Goal: Information Seeking & Learning: Learn about a topic

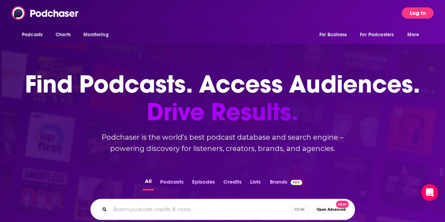
click at [412, 10] on button "Log In" at bounding box center [418, 12] width 32 height 11
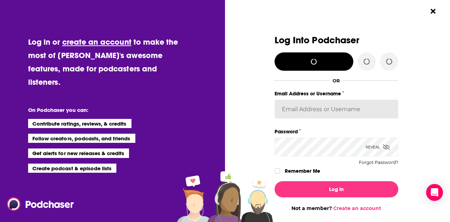
type input "[PERSON_NAME].[PERSON_NAME]"
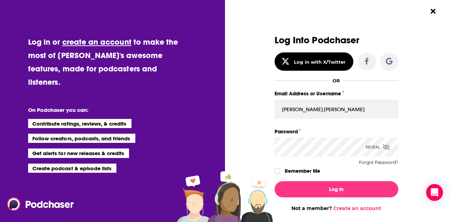
click at [296, 171] on label "Remember Me" at bounding box center [303, 170] width 36 height 9
click at [280, 174] on input "rememberMe" at bounding box center [277, 174] width 4 height 0
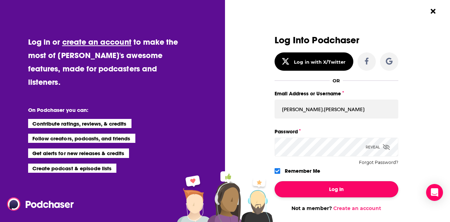
click at [303, 187] on button "Log In" at bounding box center [337, 189] width 124 height 16
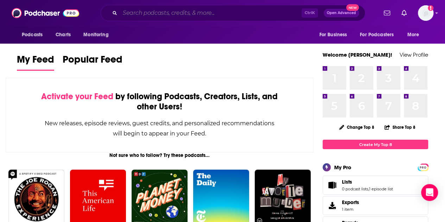
click at [215, 18] on input "Search podcasts, credits, & more..." at bounding box center [211, 12] width 182 height 11
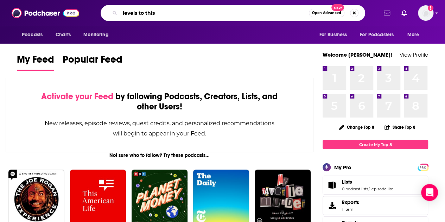
type input "levels to this"
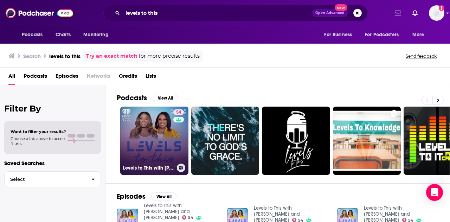
click at [146, 131] on link "54 Levels to This with [PERSON_NAME] and [PERSON_NAME]" at bounding box center [154, 141] width 68 height 68
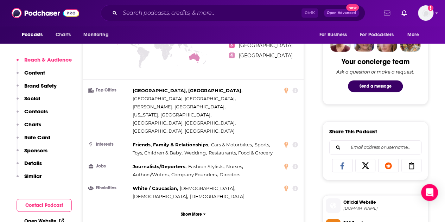
scroll to position [349, 0]
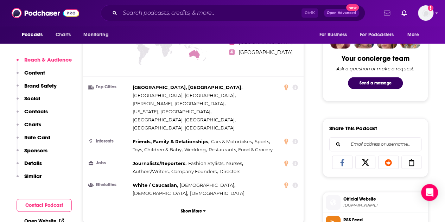
click at [175, 1] on div "Podcasts Charts Monitoring Ctrl K Open Advanced New For Business For Podcasters…" at bounding box center [222, 13] width 445 height 26
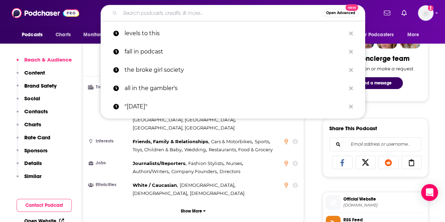
click at [177, 13] on input "Search podcasts, credits, & more..." at bounding box center [221, 12] width 203 height 11
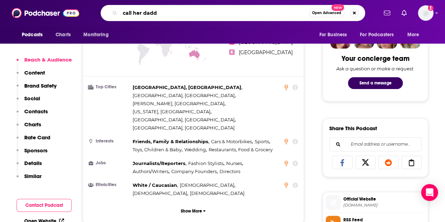
type input "call her daddy"
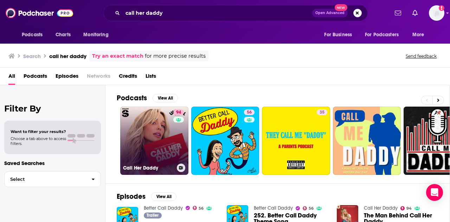
click at [146, 150] on link "94 Call Her Daddy" at bounding box center [154, 141] width 68 height 68
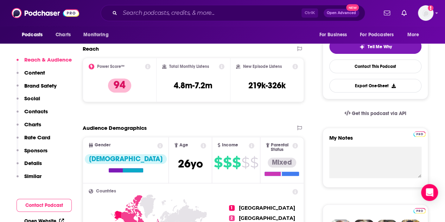
scroll to position [158, 0]
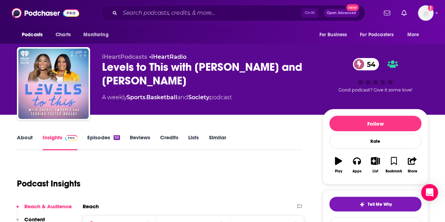
click at [27, 135] on link "About" at bounding box center [25, 142] width 16 height 16
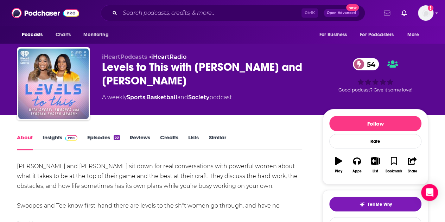
scroll to position [0, 0]
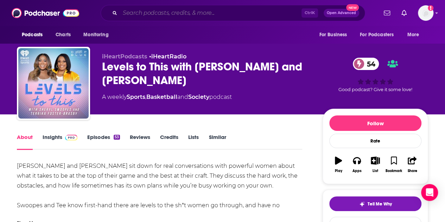
click at [155, 10] on input "Search podcasts, credits, & more..." at bounding box center [211, 12] width 182 height 11
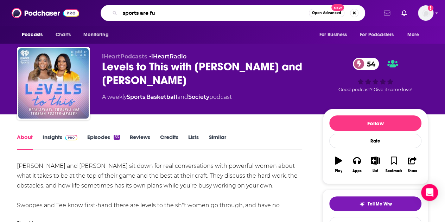
type input "sports are fun"
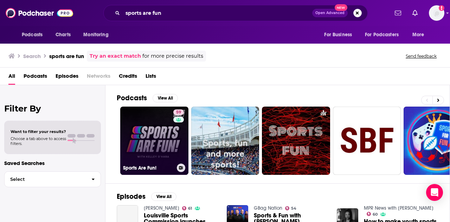
click at [158, 132] on link "59 Sports Are Fun!" at bounding box center [154, 141] width 68 height 68
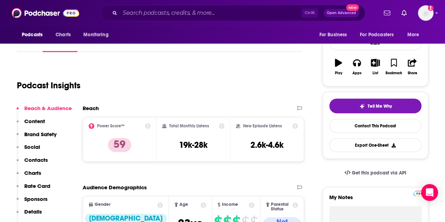
scroll to position [52, 0]
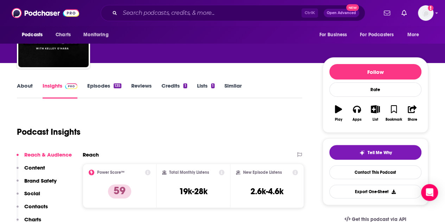
click at [28, 86] on link "About" at bounding box center [25, 90] width 16 height 16
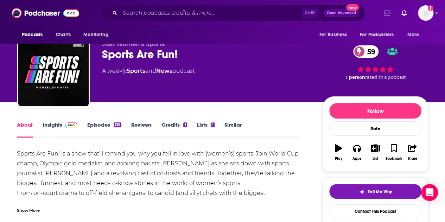
scroll to position [21, 0]
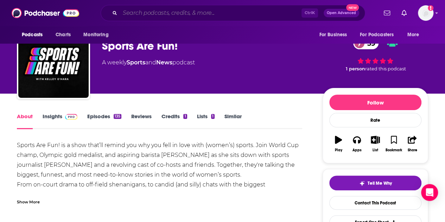
click at [222, 15] on input "Search podcasts, credits, & more..." at bounding box center [211, 12] width 182 height 11
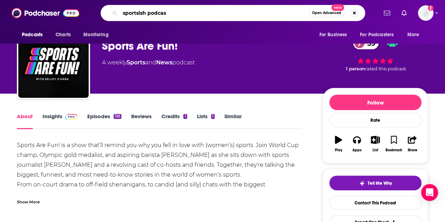
type input "sportsish podcast"
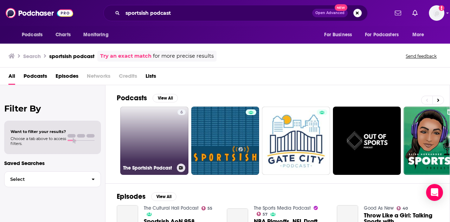
click at [162, 138] on link "6 The Sportsish Podcast" at bounding box center [154, 141] width 68 height 68
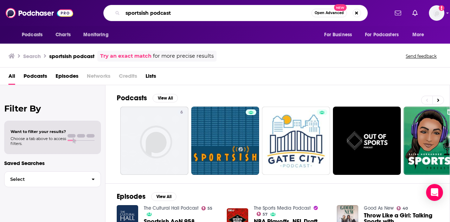
drag, startPoint x: 138, startPoint y: 14, endPoint x: 87, endPoint y: 12, distance: 51.4
click at [87, 12] on div "sportsish podcast Open Advanced New" at bounding box center [235, 13] width 306 height 16
type input "[DATE] sports club"
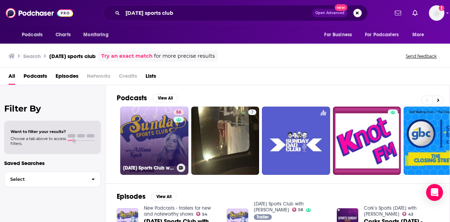
click at [166, 165] on h3 "[DATE] Sports Club with [PERSON_NAME]" at bounding box center [148, 168] width 51 height 6
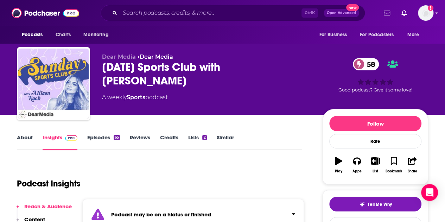
click at [21, 142] on link "About" at bounding box center [25, 142] width 16 height 16
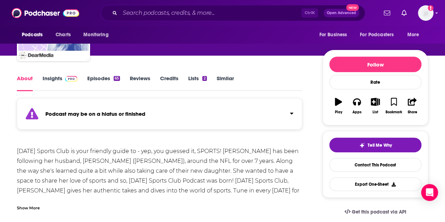
scroll to position [58, 0]
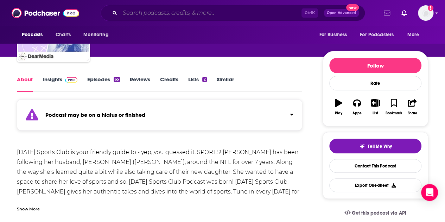
click at [158, 13] on input "Search podcasts, credits, & more..." at bounding box center [211, 12] width 182 height 11
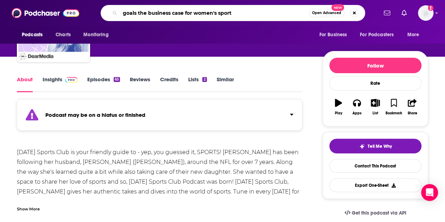
type input "goals the business case for women's sports"
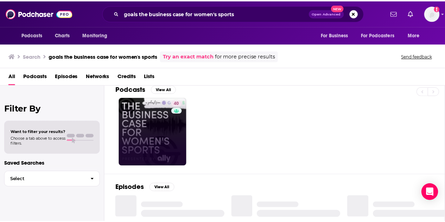
scroll to position [9, 0]
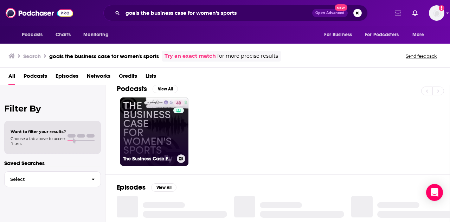
click at [147, 151] on link "40 The Business Case For Women's Sports" at bounding box center [154, 131] width 68 height 68
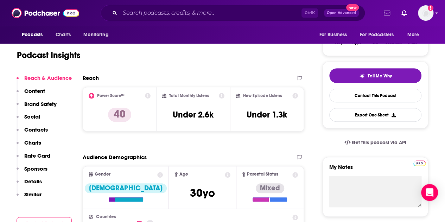
scroll to position [132, 0]
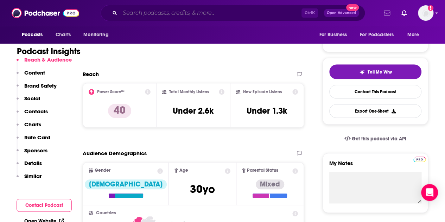
click at [188, 15] on input "Search podcasts, credits, & more..." at bounding box center [211, 12] width 182 height 11
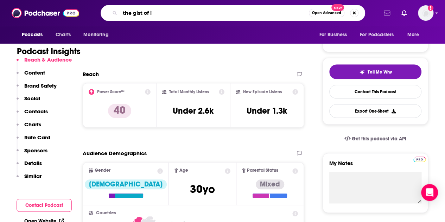
type input "the gist of it"
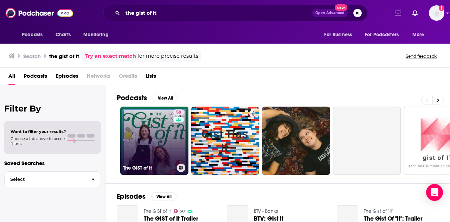
click at [164, 133] on link "50 The GIST of It" at bounding box center [154, 141] width 68 height 68
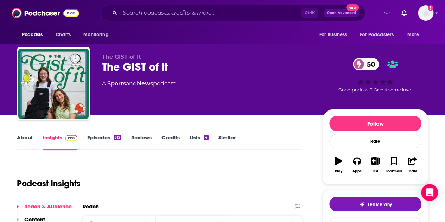
click at [24, 135] on link "About" at bounding box center [25, 142] width 16 height 16
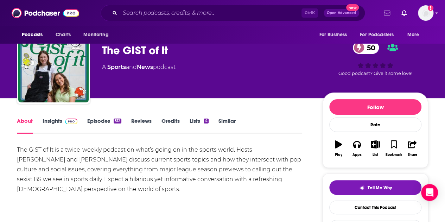
scroll to position [19, 0]
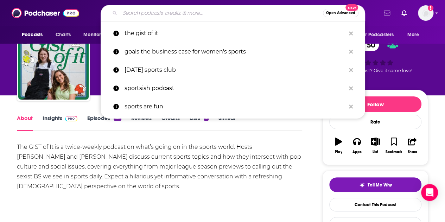
click at [173, 13] on input "Search podcasts, credits, & more..." at bounding box center [221, 12] width 203 height 11
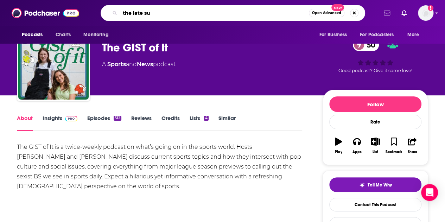
type input "the late sub"
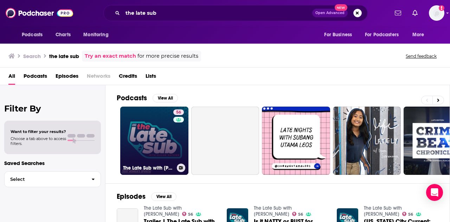
click at [144, 130] on link "56 The Late Sub with [PERSON_NAME]" at bounding box center [154, 141] width 68 height 68
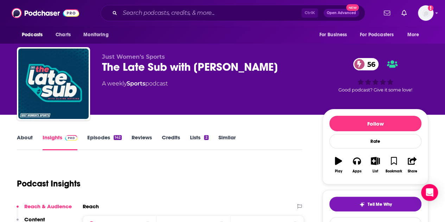
click at [24, 147] on link "About" at bounding box center [25, 142] width 16 height 16
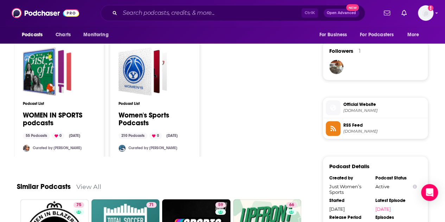
scroll to position [500, 0]
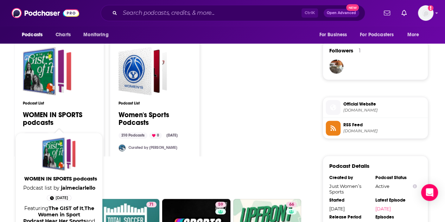
click at [72, 113] on link "WOMEN IN SPORTS podcasts" at bounding box center [59, 118] width 72 height 15
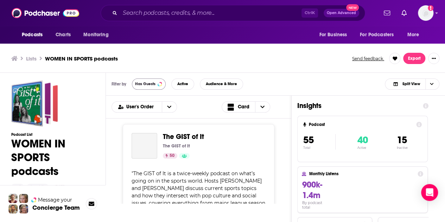
scroll to position [2, 0]
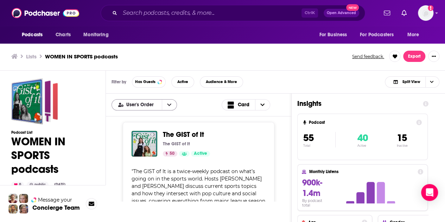
click at [166, 105] on button "open menu" at bounding box center [169, 105] width 15 height 11
click at [148, 81] on span "Has Guests" at bounding box center [145, 82] width 20 height 4
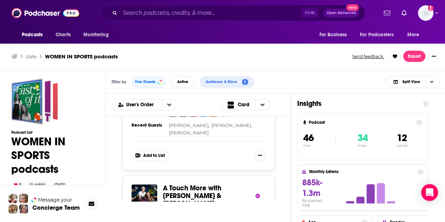
scroll to position [1870, 0]
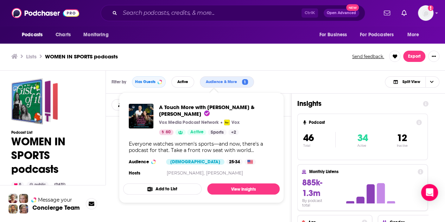
drag, startPoint x: 199, startPoint y: 127, endPoint x: 260, endPoint y: 32, distance: 112.6
click at [260, 32] on div "Podcasts Charts Monitoring For Business For Podcasters More" at bounding box center [222, 35] width 445 height 18
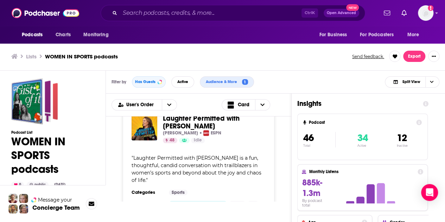
scroll to position [4481, 0]
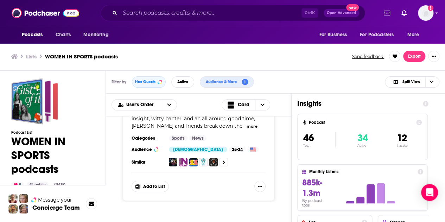
scroll to position [1254, 0]
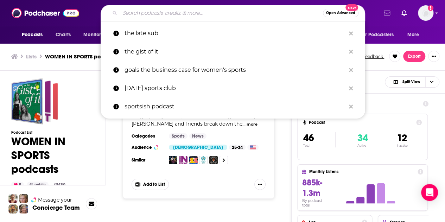
click at [160, 8] on input "Search podcasts, credits, & more..." at bounding box center [221, 12] width 203 height 11
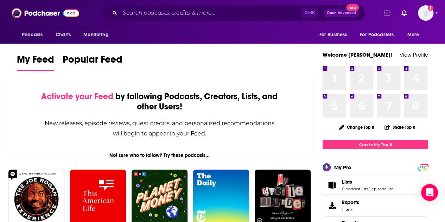
click at [161, 18] on div "Ctrl K Open Advanced New" at bounding box center [233, 13] width 265 height 16
click at [160, 18] on input "Search podcasts, credits, & more..." at bounding box center [211, 12] width 182 height 11
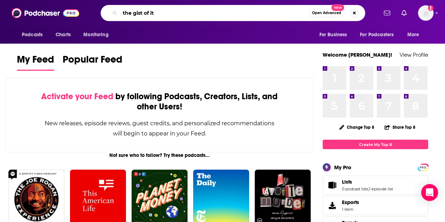
type input "the gist of it"
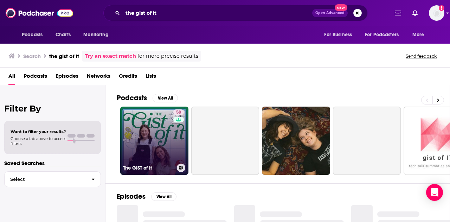
click at [144, 144] on link "50 The GIST of It" at bounding box center [154, 141] width 68 height 68
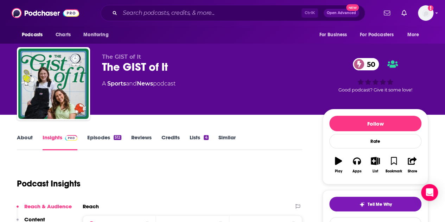
scroll to position [56, 0]
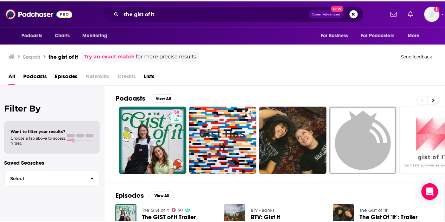
scroll to position [4, 0]
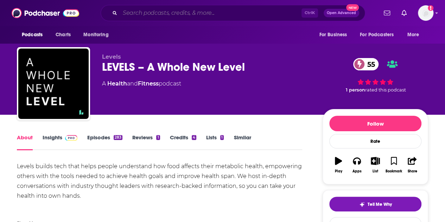
click at [142, 15] on input "Search podcasts, credits, & more..." at bounding box center [211, 12] width 182 height 11
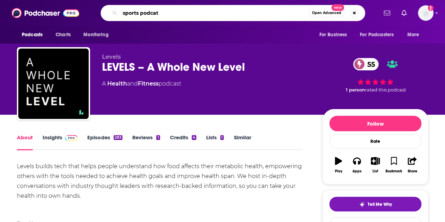
type input "sports podcats"
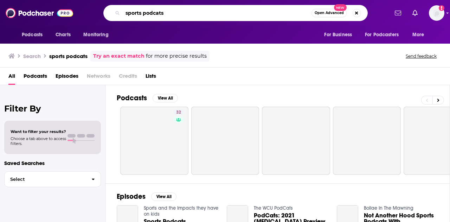
click at [158, 14] on input "sports podcats" at bounding box center [217, 12] width 189 height 11
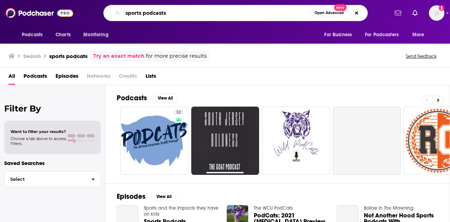
type input "sports podcasts"
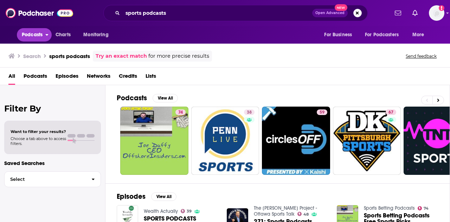
click at [30, 37] on span "Podcasts" at bounding box center [32, 35] width 21 height 10
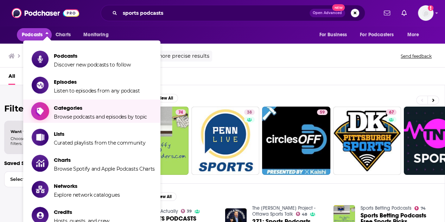
click at [77, 117] on span "Browse podcasts and episodes by topic" at bounding box center [100, 117] width 93 height 6
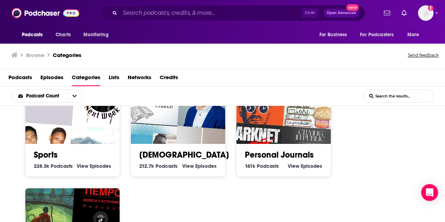
scroll to position [425, 0]
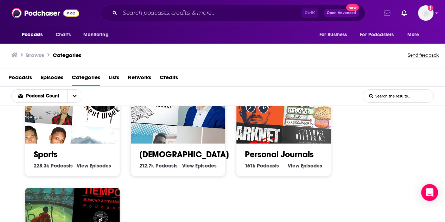
click at [64, 157] on h2 "Sports" at bounding box center [72, 154] width 77 height 11
click at [46, 152] on link "Sports" at bounding box center [46, 154] width 24 height 11
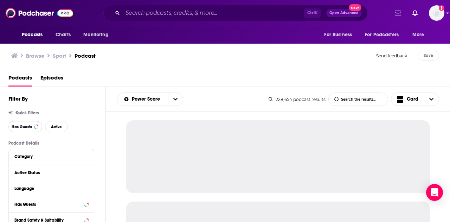
click at [30, 128] on span "Has Guests" at bounding box center [22, 127] width 20 height 4
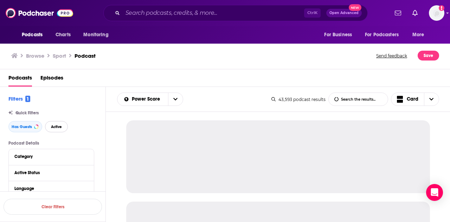
click at [56, 130] on button "Active" at bounding box center [56, 126] width 23 height 11
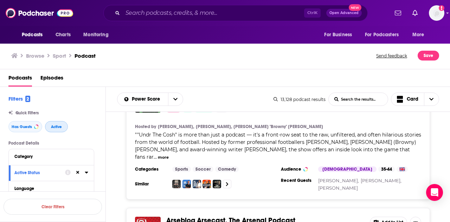
scroll to position [2913, 0]
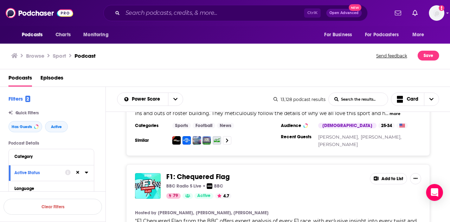
scroll to position [5826, 0]
